Goal: Find specific fact: Find specific fact

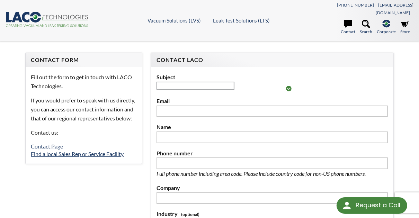
select select "语言翻译微件"
click at [41, 143] on link "Contact Page" at bounding box center [47, 146] width 32 height 7
select select "语言翻译微件"
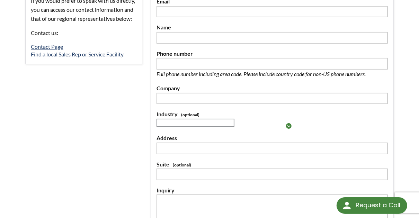
scroll to position [109, 0]
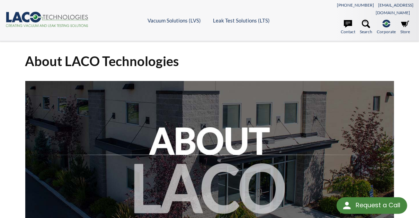
select select "语言翻译微件"
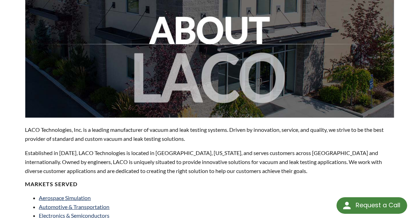
scroll to position [166, 0]
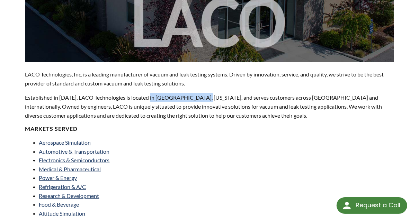
drag, startPoint x: 95, startPoint y: 41, endPoint x: 121, endPoint y: 40, distance: 26.7
click at [121, 93] on p "Established in 1975, LACO Technologies is located in Salt Lake City, Utah, and …" at bounding box center [209, 106] width 369 height 27
drag, startPoint x: 121, startPoint y: 40, endPoint x: 117, endPoint y: 42, distance: 4.2
copy p "Salt Lake City, Utah"
